Goal: Find specific page/section: Find specific page/section

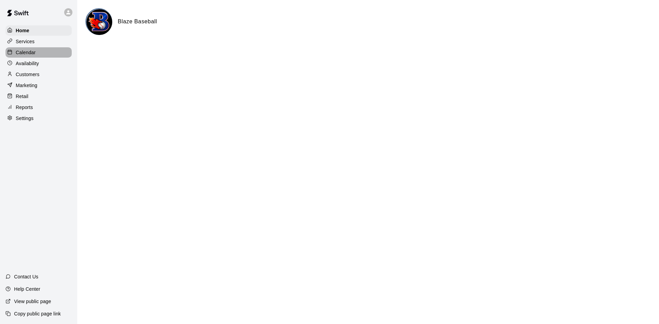
click at [30, 51] on p "Calendar" at bounding box center [26, 52] width 20 height 7
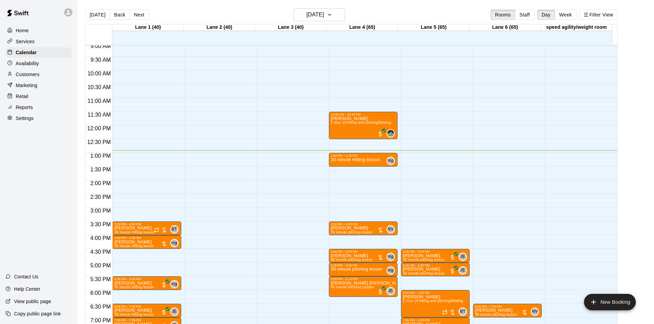
scroll to position [249, 0]
